Goal: Check status: Check status

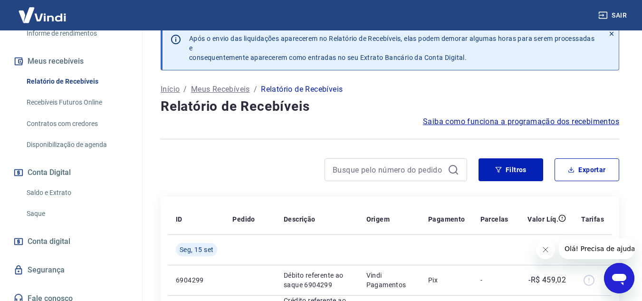
scroll to position [188, 0]
click at [59, 200] on link "Saldo e Extrato" at bounding box center [77, 192] width 108 height 19
